Goal: Transaction & Acquisition: Purchase product/service

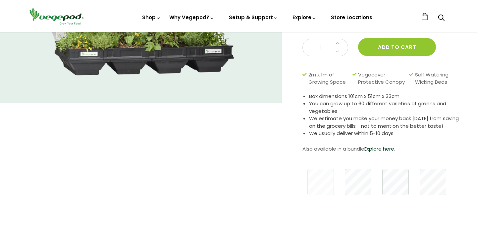
scroll to position [114, 0]
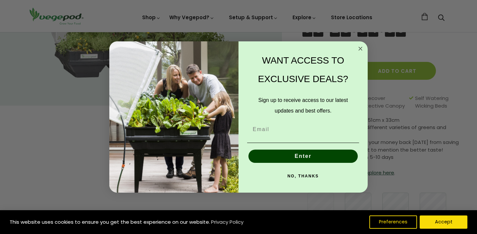
click at [361, 49] on circle "Close dialog" at bounding box center [361, 49] width 8 height 8
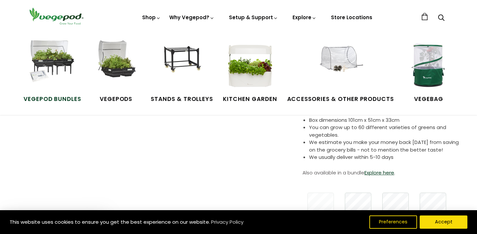
click at [67, 67] on img at bounding box center [52, 65] width 50 height 50
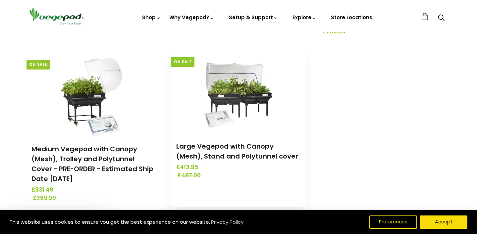
scroll to position [243, 0]
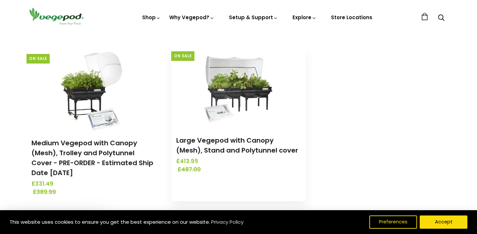
click at [236, 88] on img at bounding box center [239, 86] width 70 height 83
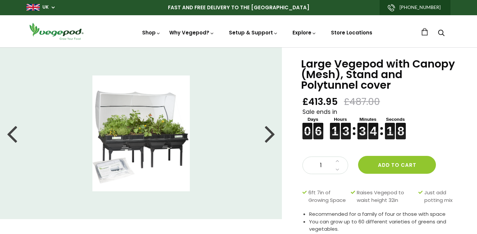
click at [275, 140] on div at bounding box center [270, 134] width 11 height 30
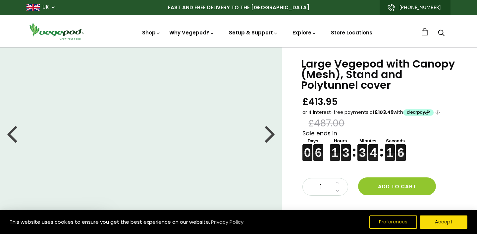
scroll to position [50, 0]
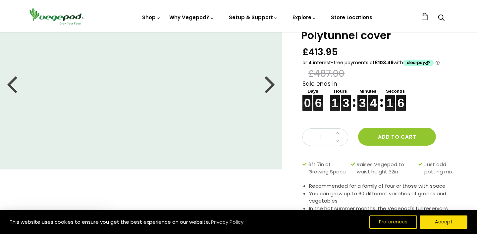
click at [268, 88] on div at bounding box center [270, 84] width 11 height 30
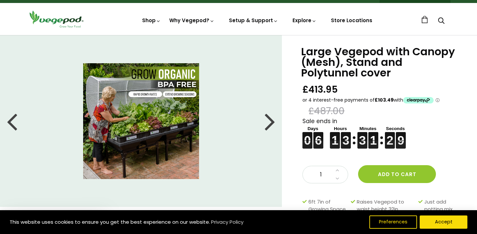
scroll to position [21, 0]
